Goal: Obtain resource: Obtain resource

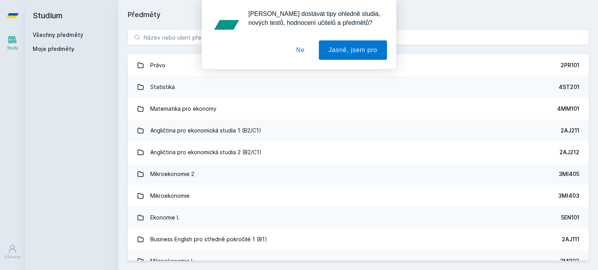
click at [305, 51] on button "Ne" at bounding box center [300, 49] width 28 height 19
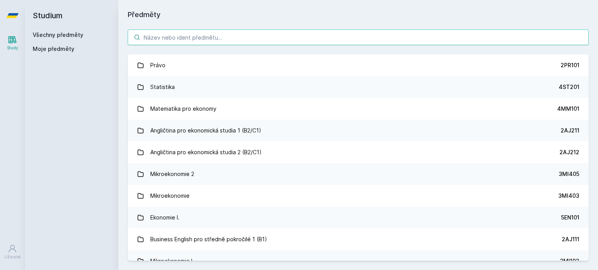
click at [294, 40] on input "search" at bounding box center [358, 38] width 461 height 16
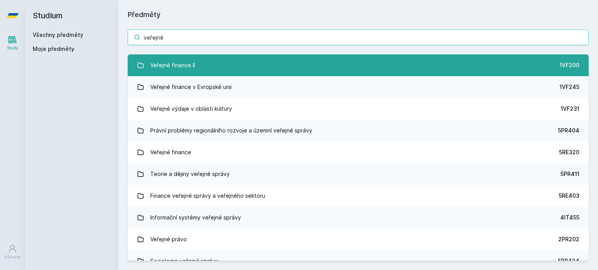
type input "veřejné"
click at [312, 63] on link "Veřejné finance II 1VF200" at bounding box center [358, 65] width 461 height 22
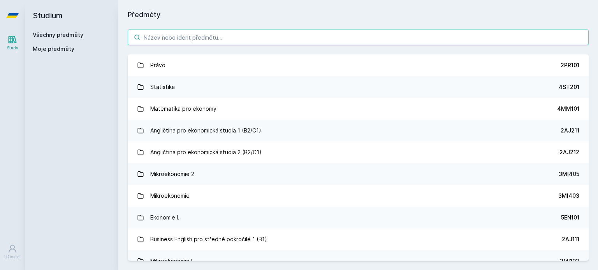
click at [244, 35] on input "search" at bounding box center [358, 38] width 461 height 16
type input "v"
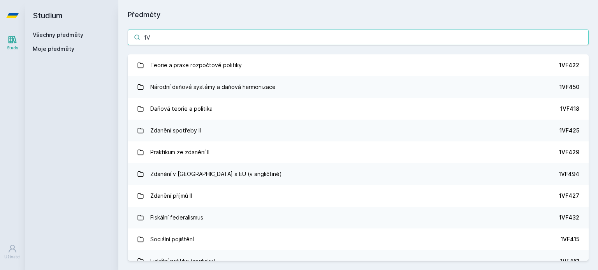
type input "1"
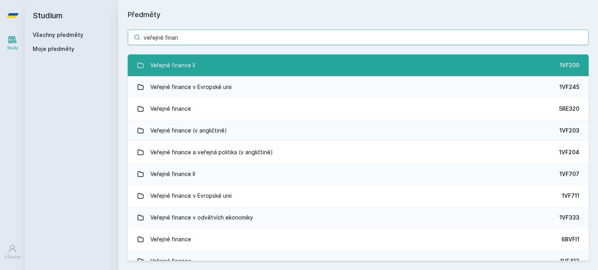
type input "veřejné finan"
click at [264, 70] on link "Veřejné finance II 1VF200" at bounding box center [358, 65] width 461 height 22
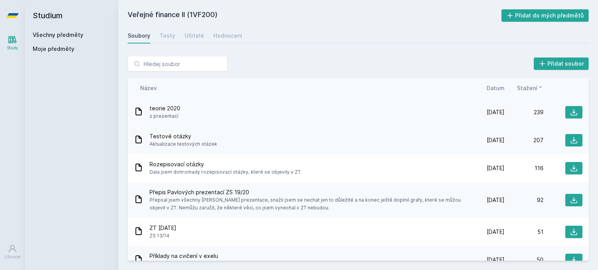
click at [246, 109] on div "teorie 2020 z prezentací" at bounding box center [300, 113] width 332 height 16
click at [570, 112] on icon at bounding box center [574, 113] width 8 height 8
